Goal: Task Accomplishment & Management: Use online tool/utility

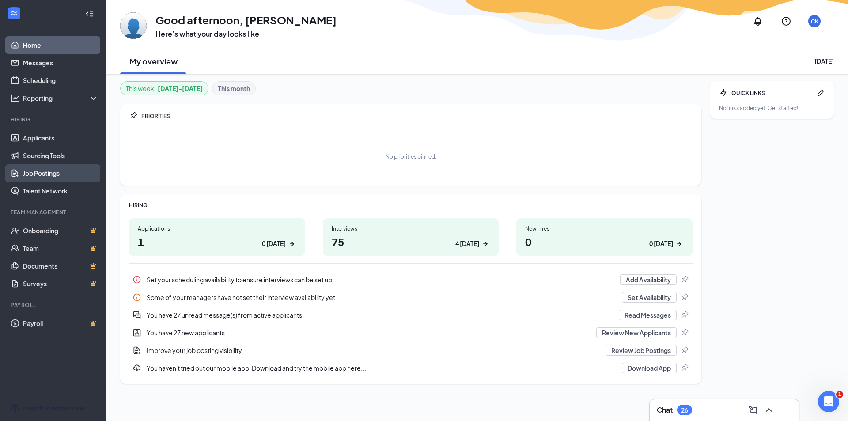
click at [43, 177] on link "Job Postings" at bounding box center [60, 173] width 75 height 18
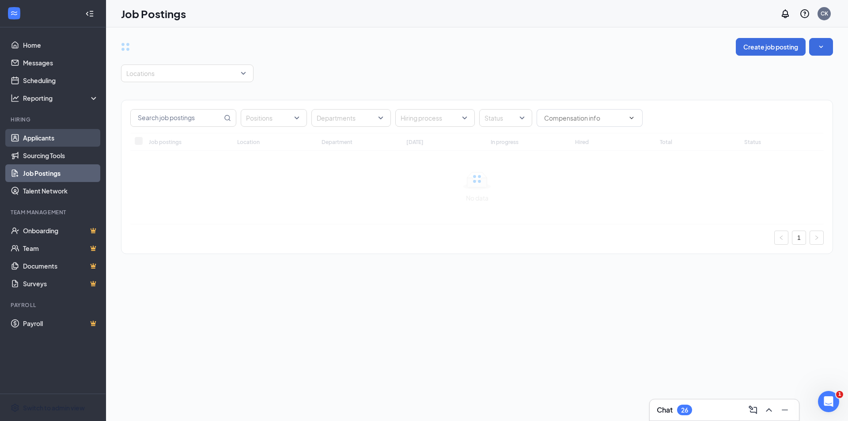
click at [40, 135] on link "Applicants" at bounding box center [60, 138] width 75 height 18
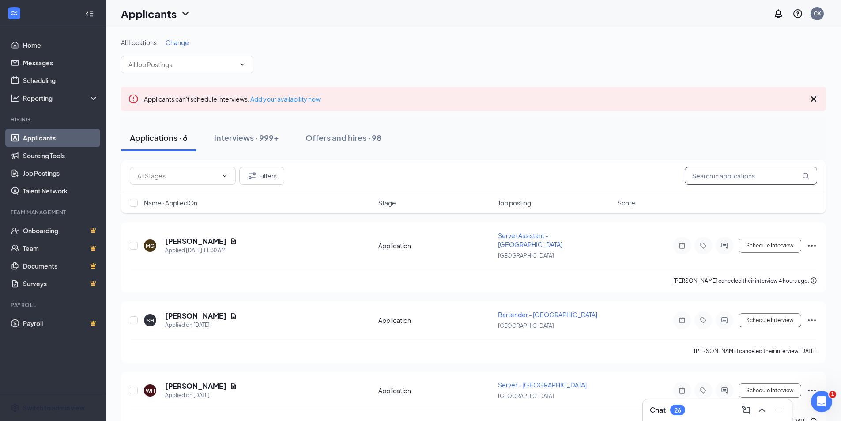
click at [696, 178] on input "text" at bounding box center [751, 176] width 132 height 18
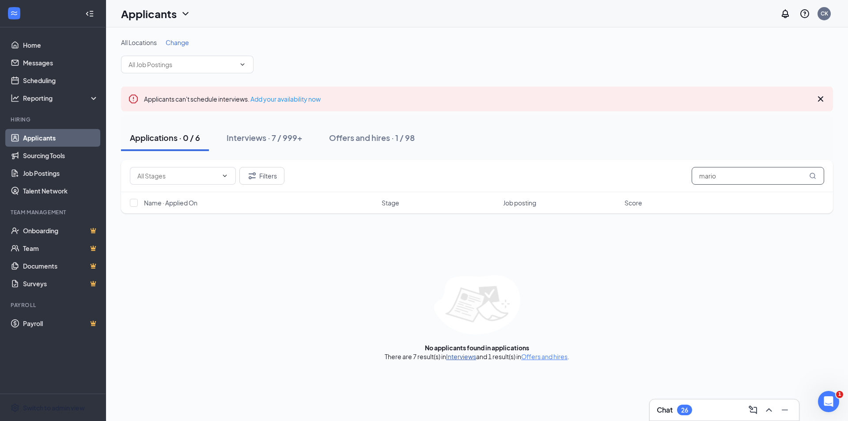
type input "mario"
click at [458, 355] on link "Interviews" at bounding box center [461, 356] width 30 height 8
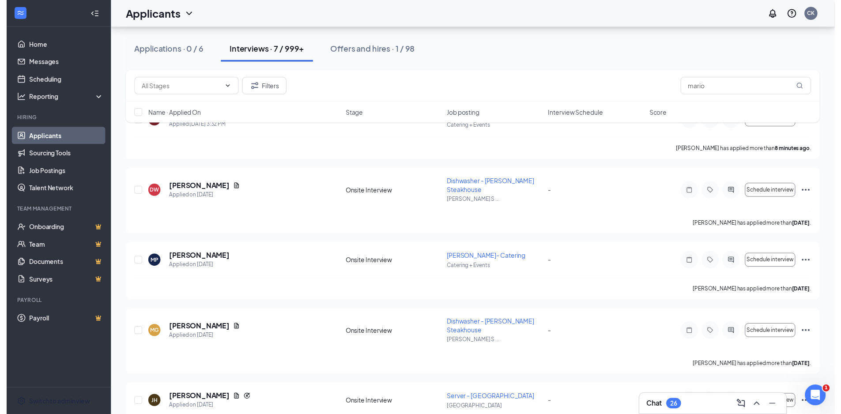
scroll to position [132, 0]
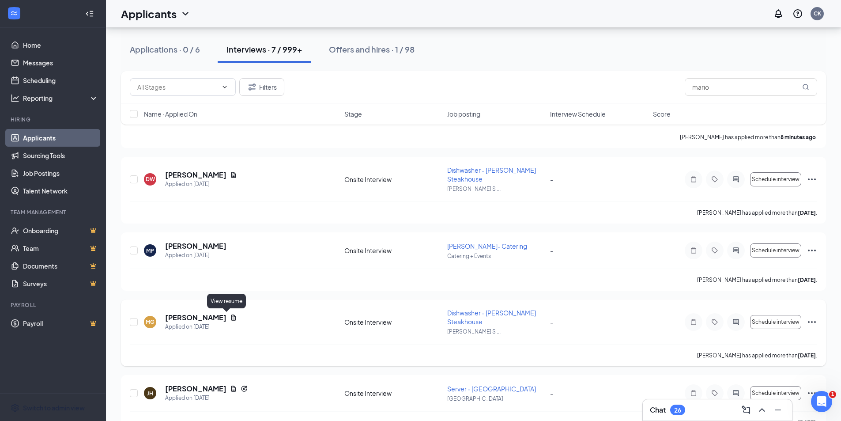
click at [231, 318] on icon "Document" at bounding box center [233, 317] width 5 height 6
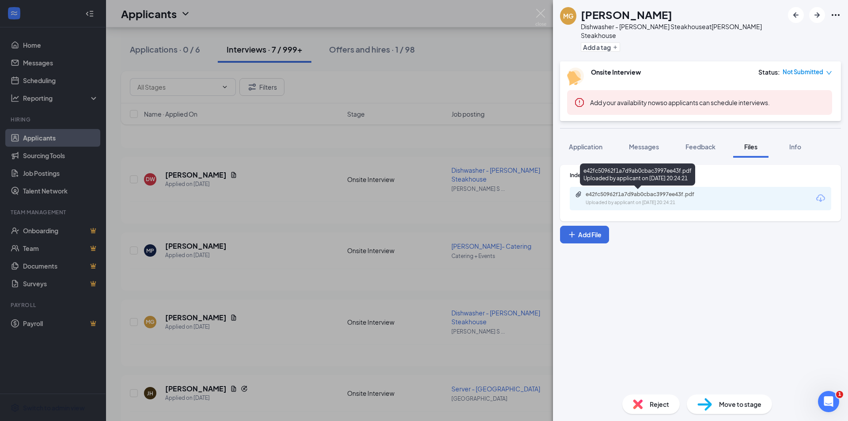
click at [601, 195] on div "e42fc50962f1a7d9ab0cbac3997ee43f.pdf" at bounding box center [647, 194] width 124 height 7
click at [543, 13] on img at bounding box center [540, 17] width 11 height 17
